Goal: Use online tool/utility: Utilize a website feature to perform a specific function

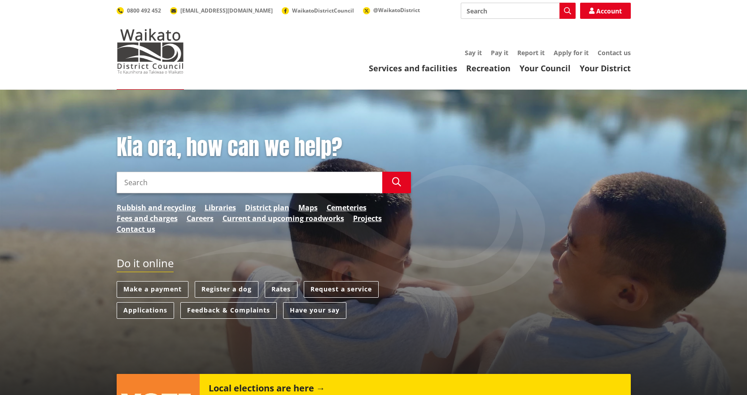
click at [495, 13] on input "Search" at bounding box center [518, 11] width 115 height 16
type input "Rates Calculator"
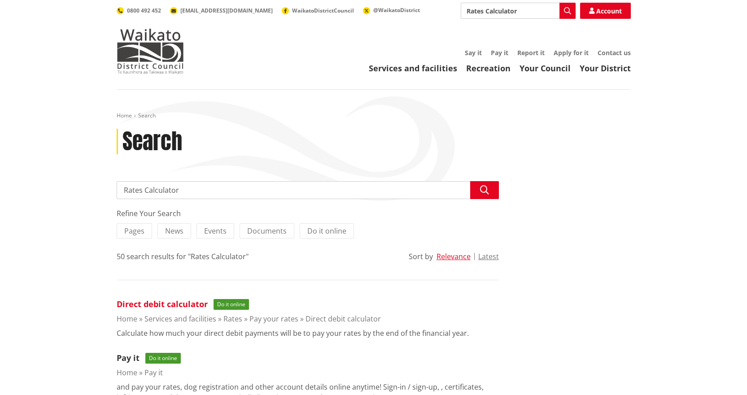
click at [149, 303] on link "Direct debit calculator" at bounding box center [162, 304] width 91 height 11
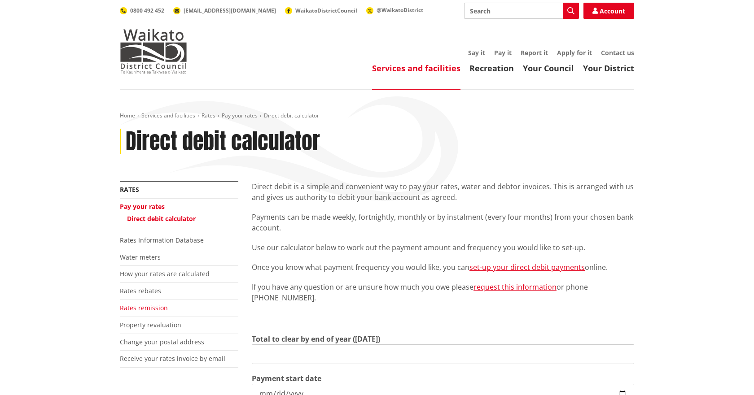
type input "0.00"
type input "[DATE]"
type input "2026-06-30"
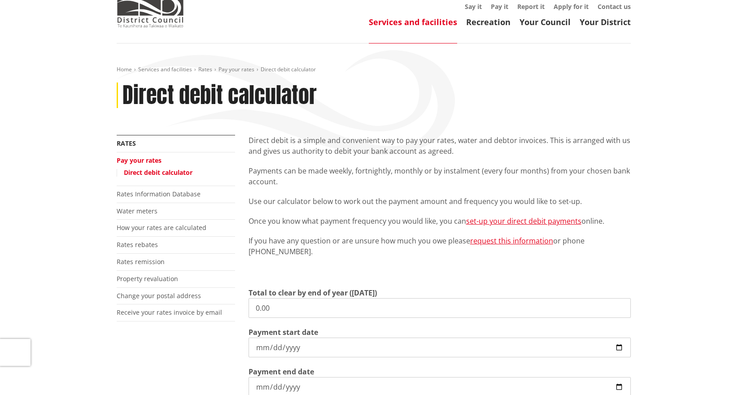
scroll to position [90, 0]
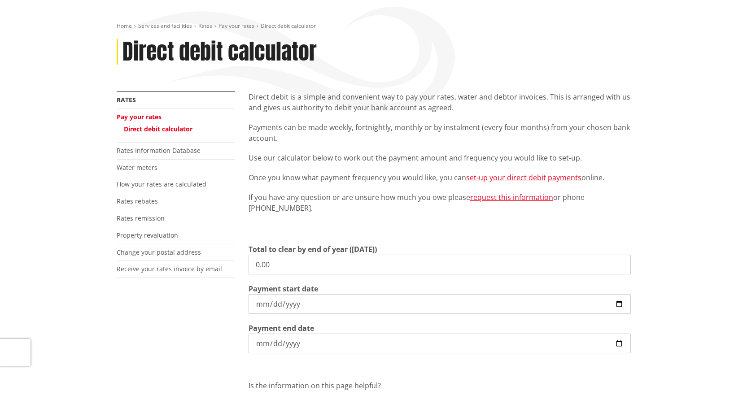
drag, startPoint x: 277, startPoint y: 268, endPoint x: 111, endPoint y: 244, distance: 167.7
click at [110, 244] on div "More from this section Rates Pay your rates Direct debit calculator Rates Infor…" at bounding box center [374, 276] width 528 height 369
type input "3,420.23"
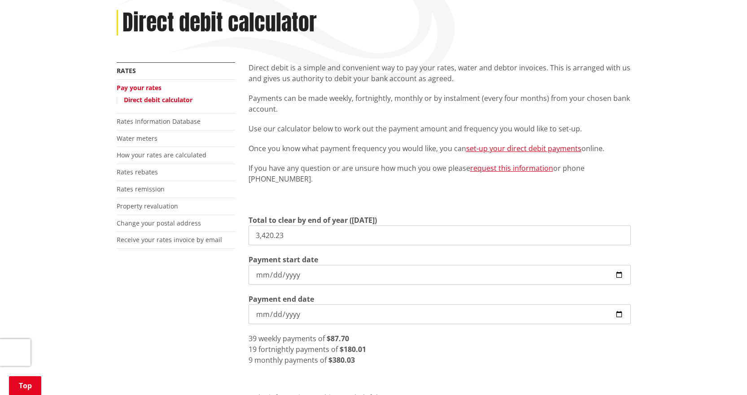
scroll to position [135, 0]
